Goal: Navigation & Orientation: Find specific page/section

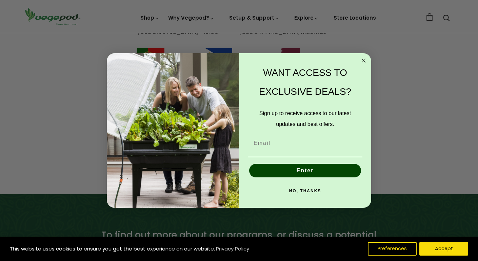
scroll to position [545, 0]
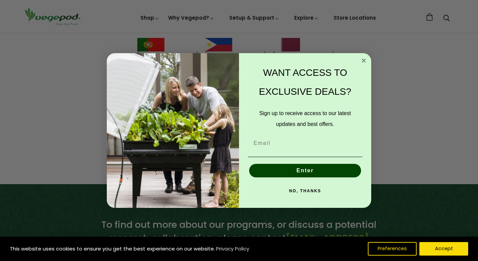
click at [364, 62] on icon "Close dialog" at bounding box center [363, 60] width 3 height 3
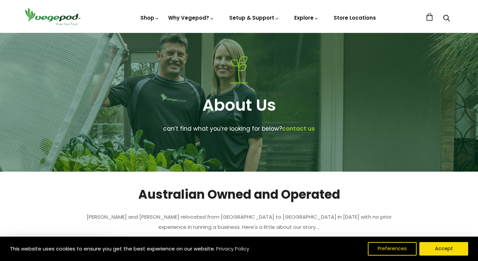
scroll to position [0, 0]
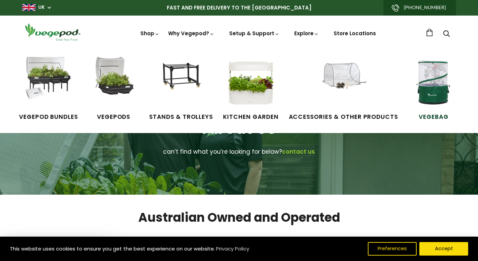
click at [428, 93] on img at bounding box center [433, 82] width 51 height 51
click at [261, 89] on img at bounding box center [250, 82] width 51 height 51
click at [54, 73] on img at bounding box center [48, 82] width 51 height 51
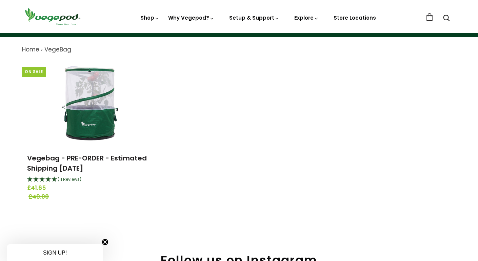
scroll to position [68, 0]
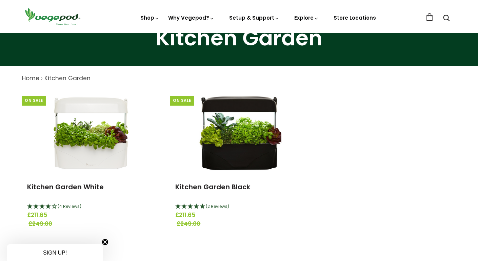
scroll to position [39, 0]
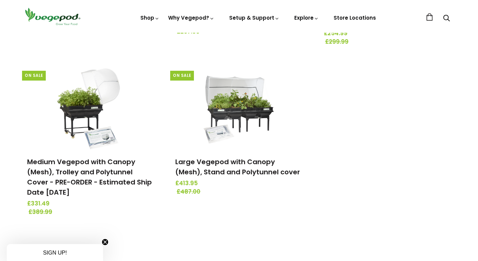
scroll to position [331, 0]
